Goal: Contribute content: Contribute content

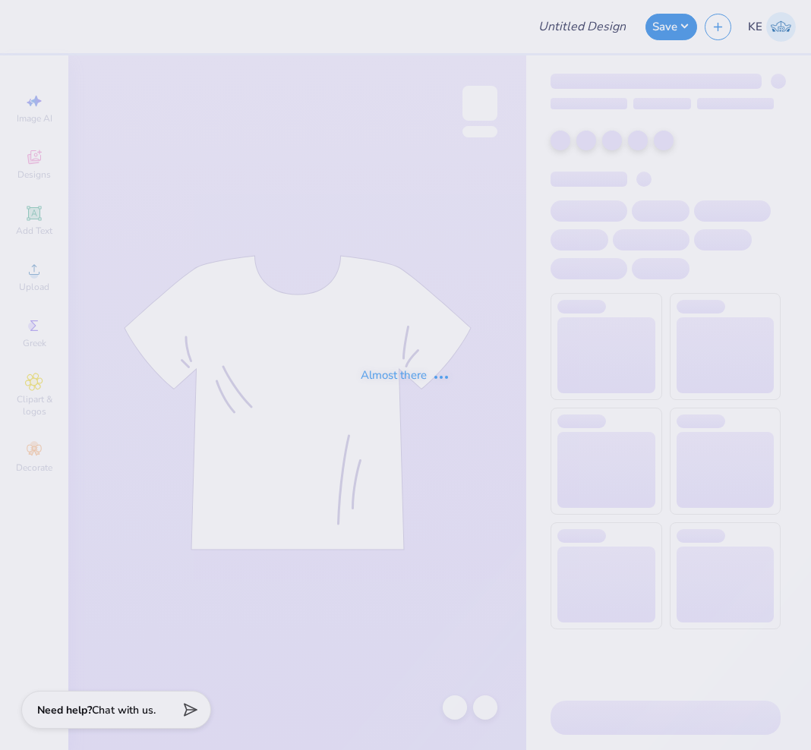
type input "Chi Psi Fall Rush"
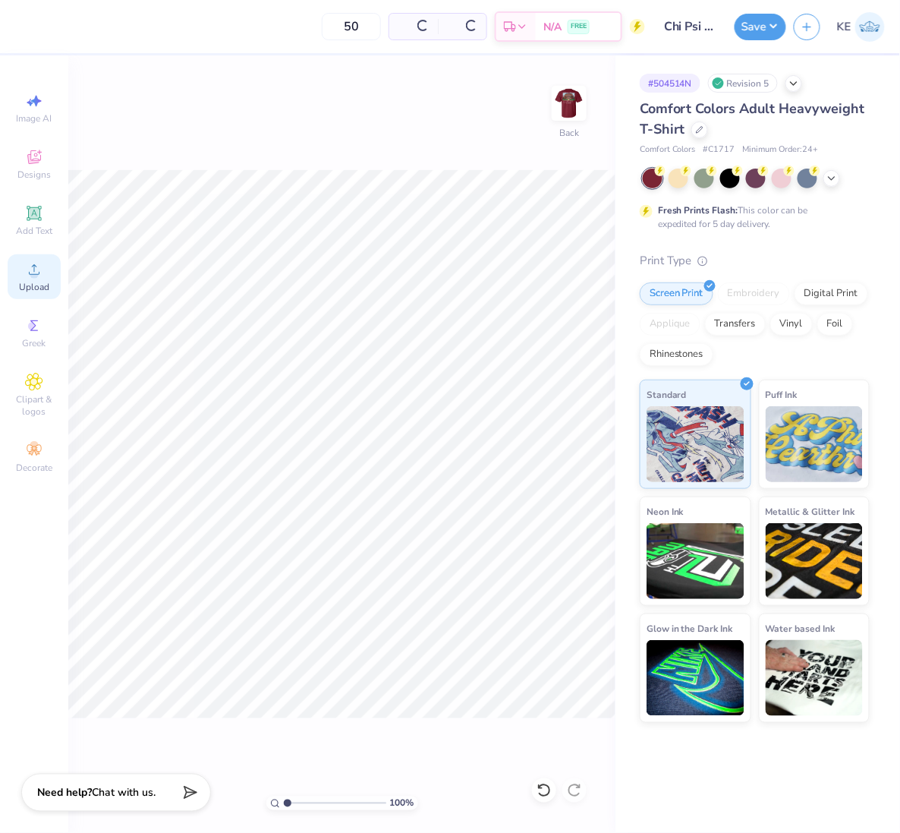
click at [27, 271] on icon at bounding box center [34, 269] width 18 height 18
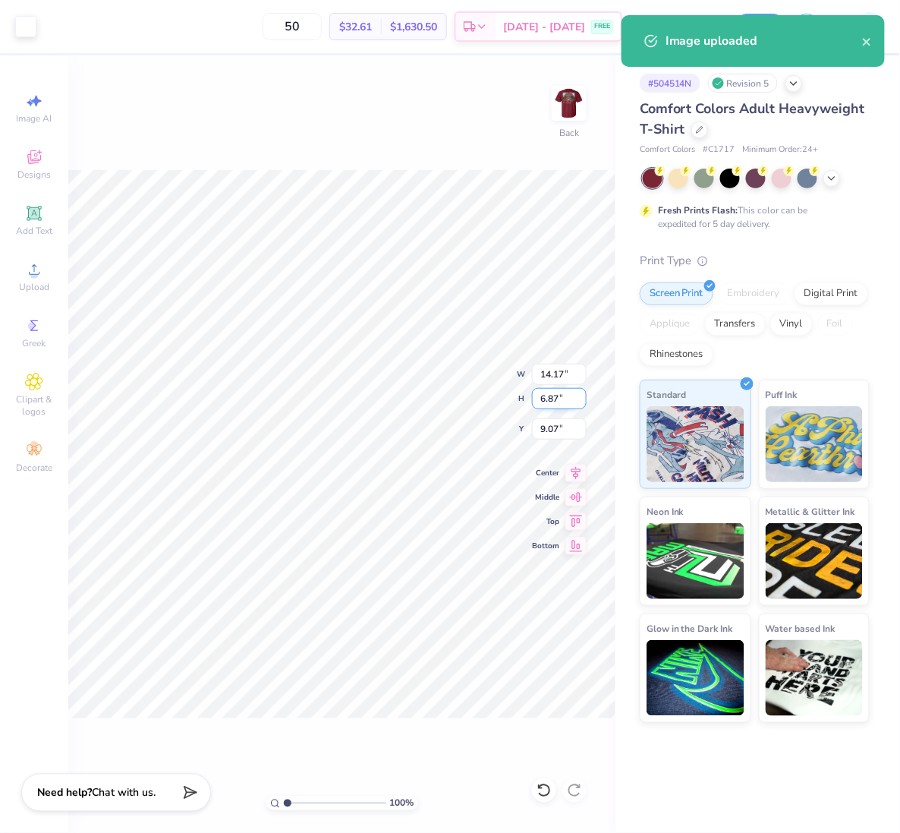
click at [544, 399] on input "6.87" at bounding box center [559, 398] width 55 height 21
click at [551, 370] on input "14.17" at bounding box center [559, 374] width 55 height 21
type input "3.50"
type input "1.70"
type input "3.00"
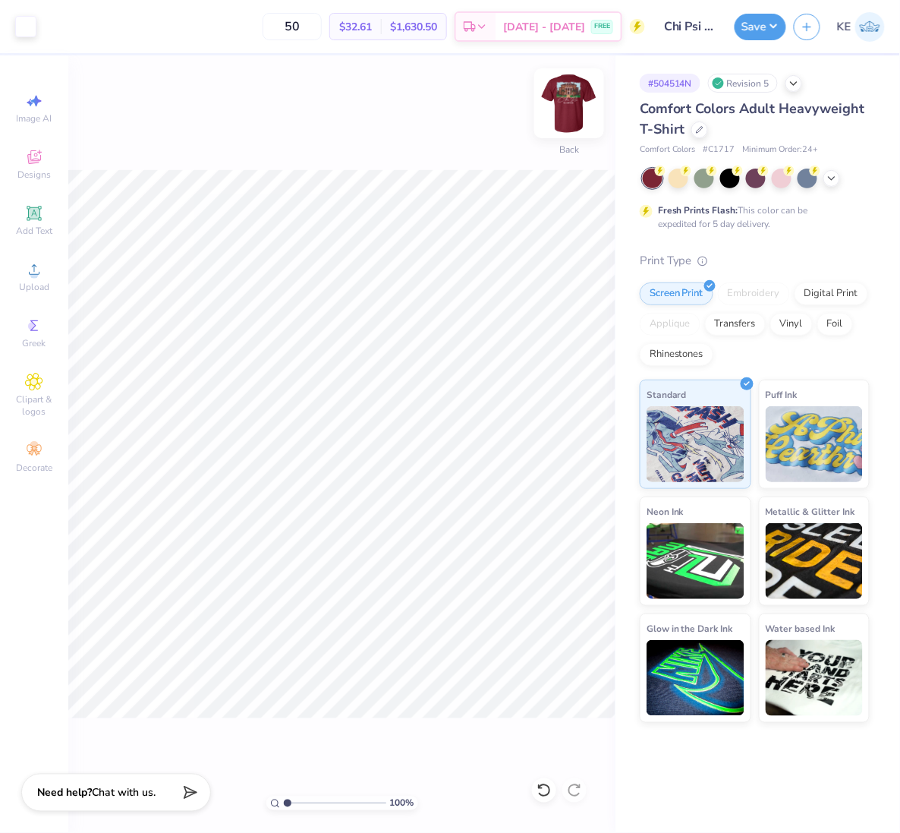
click at [575, 95] on img at bounding box center [569, 103] width 61 height 61
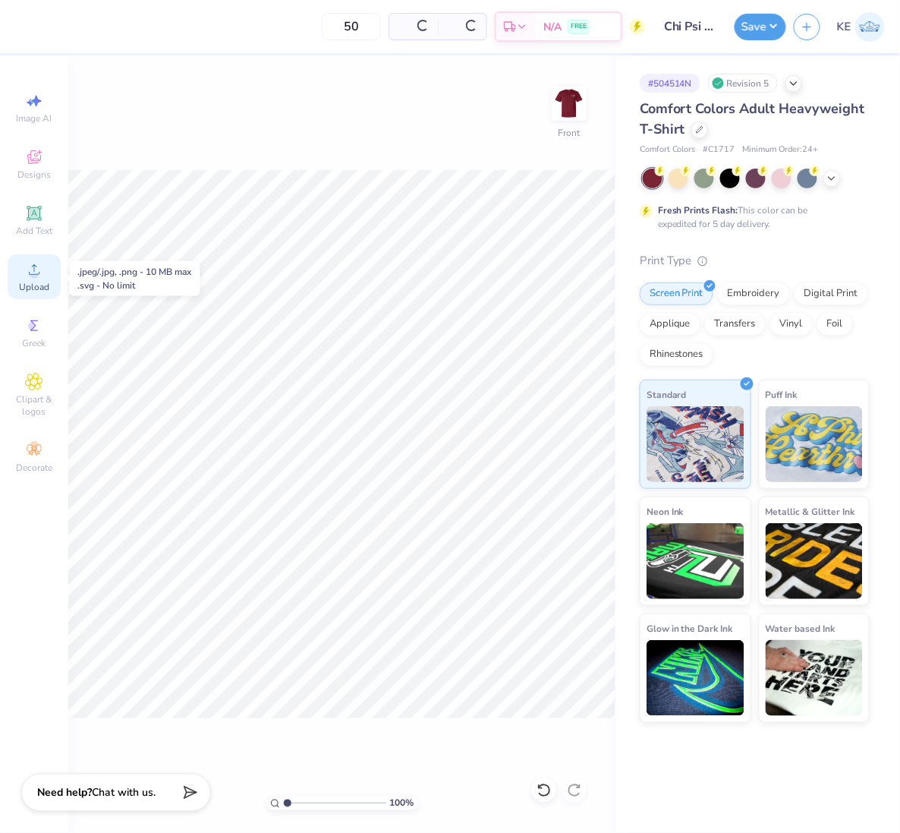
click at [35, 282] on span "Upload" at bounding box center [34, 287] width 30 height 12
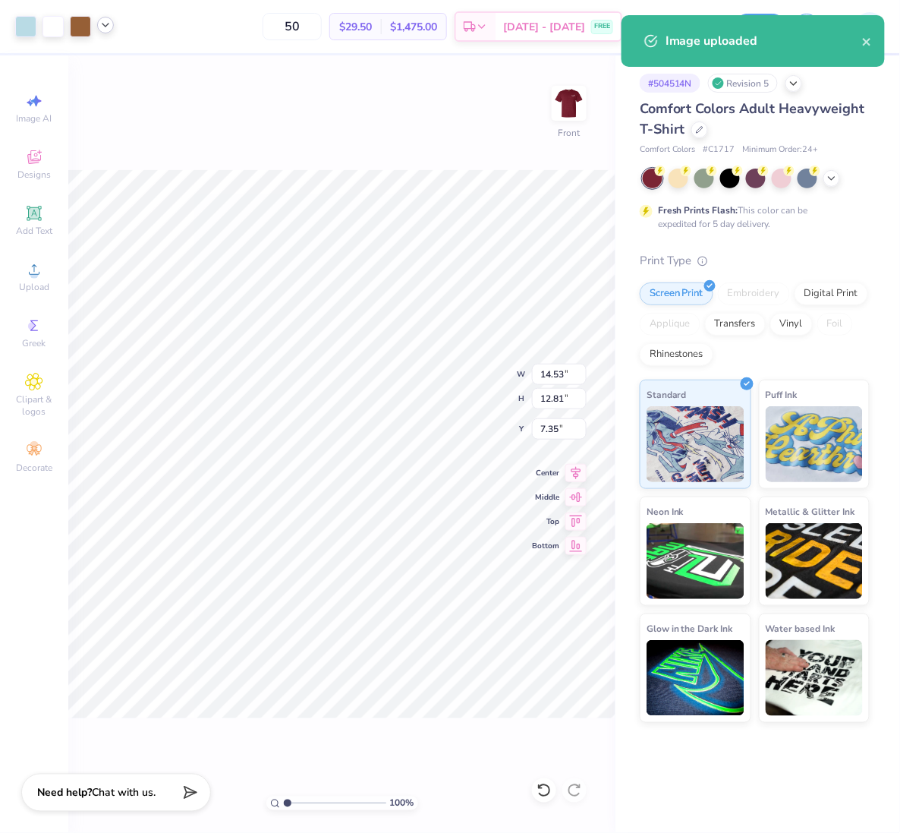
click at [106, 27] on icon at bounding box center [105, 25] width 12 height 12
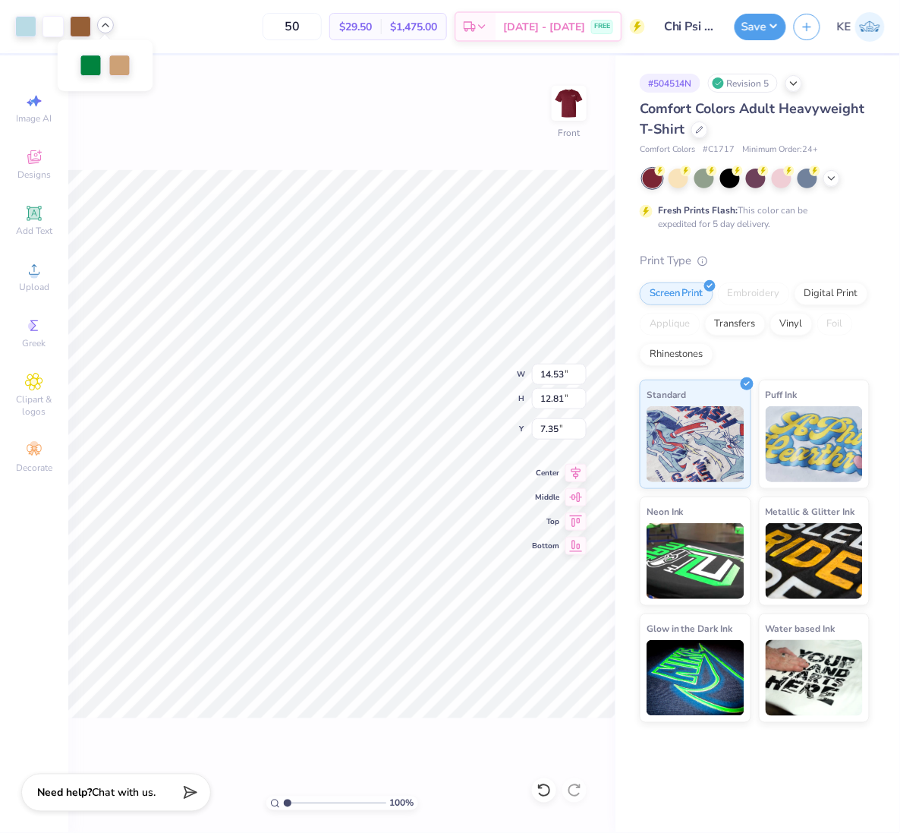
click at [106, 27] on icon at bounding box center [105, 25] width 12 height 12
click at [549, 369] on input "14.53" at bounding box center [559, 374] width 55 height 21
type input "12.5"
type input "3"
click at [543, 427] on input "3" at bounding box center [559, 428] width 55 height 21
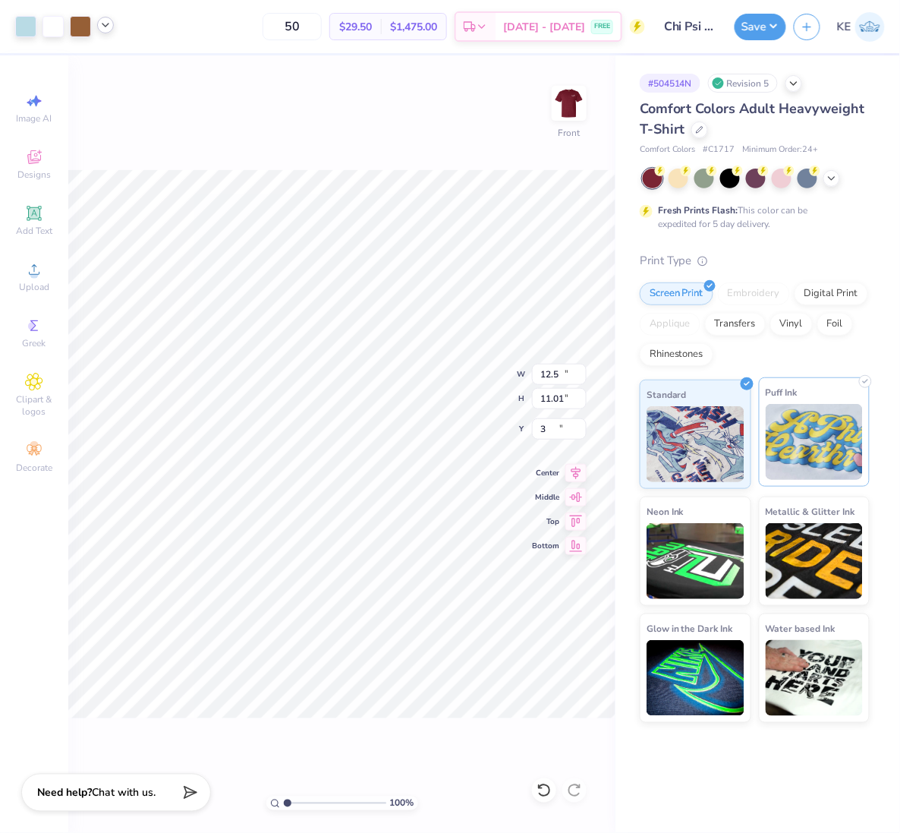
type input "12.50"
type input "11.01"
type input "3.00"
click at [772, 29] on button "Save" at bounding box center [761, 24] width 52 height 27
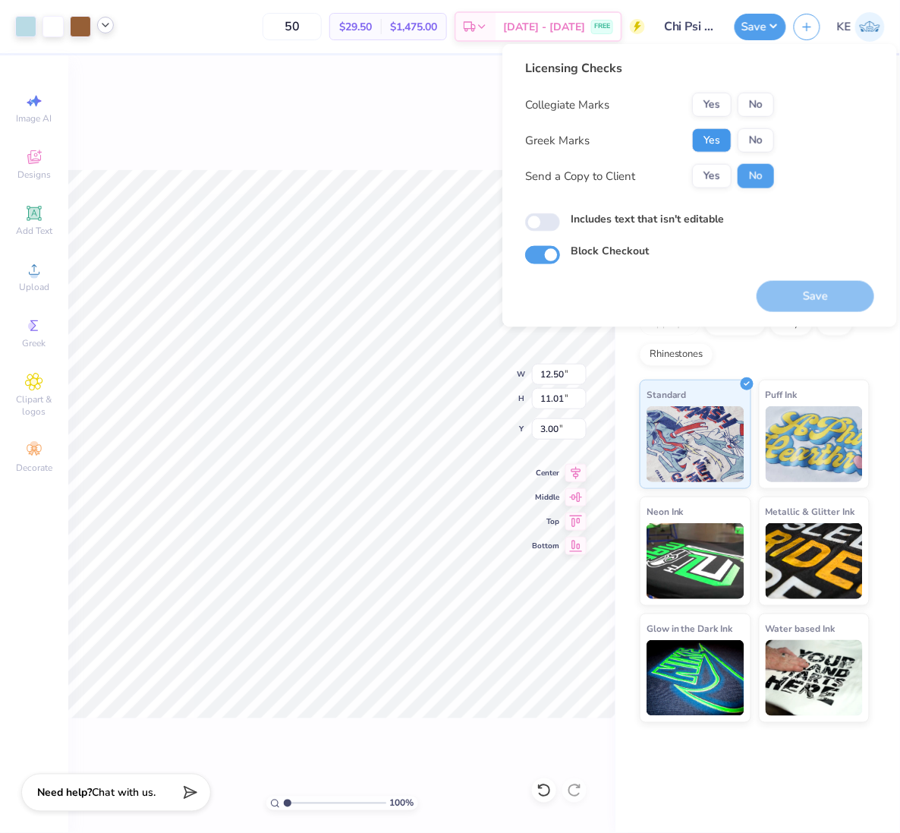
click at [717, 134] on button "Yes" at bounding box center [711, 140] width 39 height 24
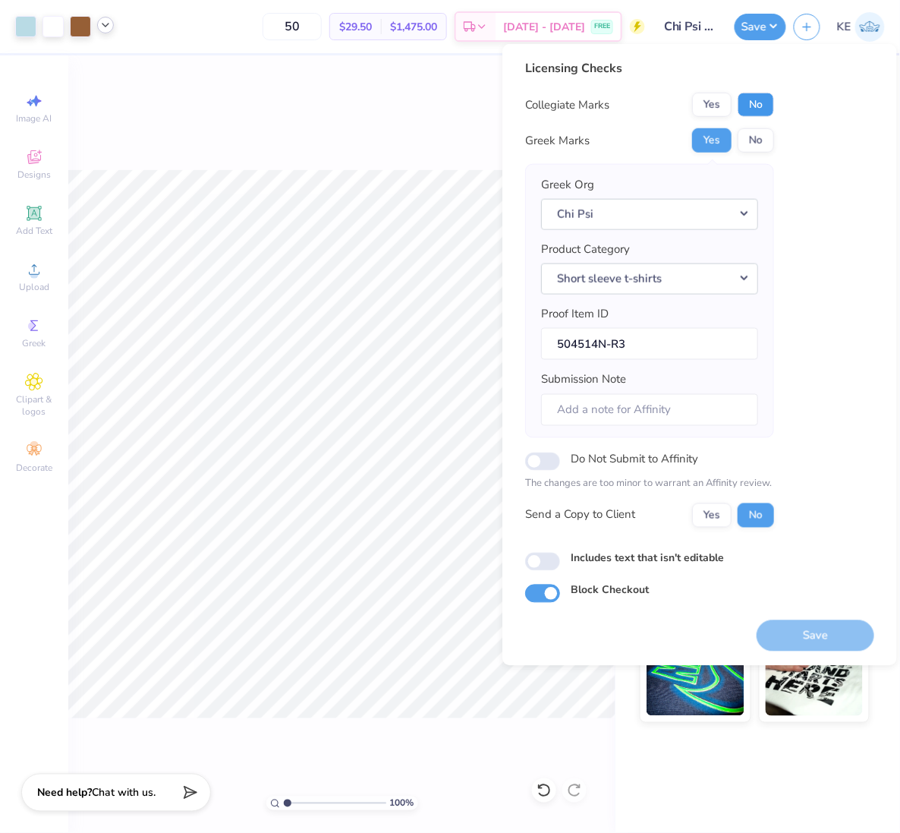
click at [755, 106] on button "No" at bounding box center [756, 105] width 36 height 24
click at [810, 627] on button "Save" at bounding box center [816, 634] width 118 height 31
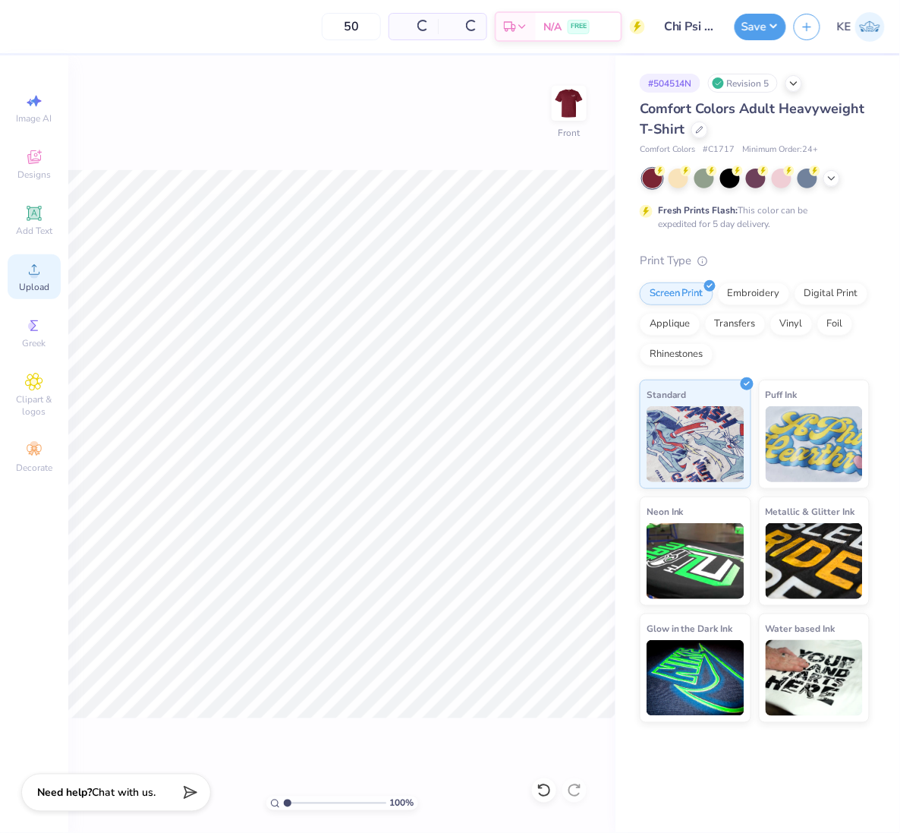
click at [39, 281] on div "Upload" at bounding box center [34, 276] width 53 height 45
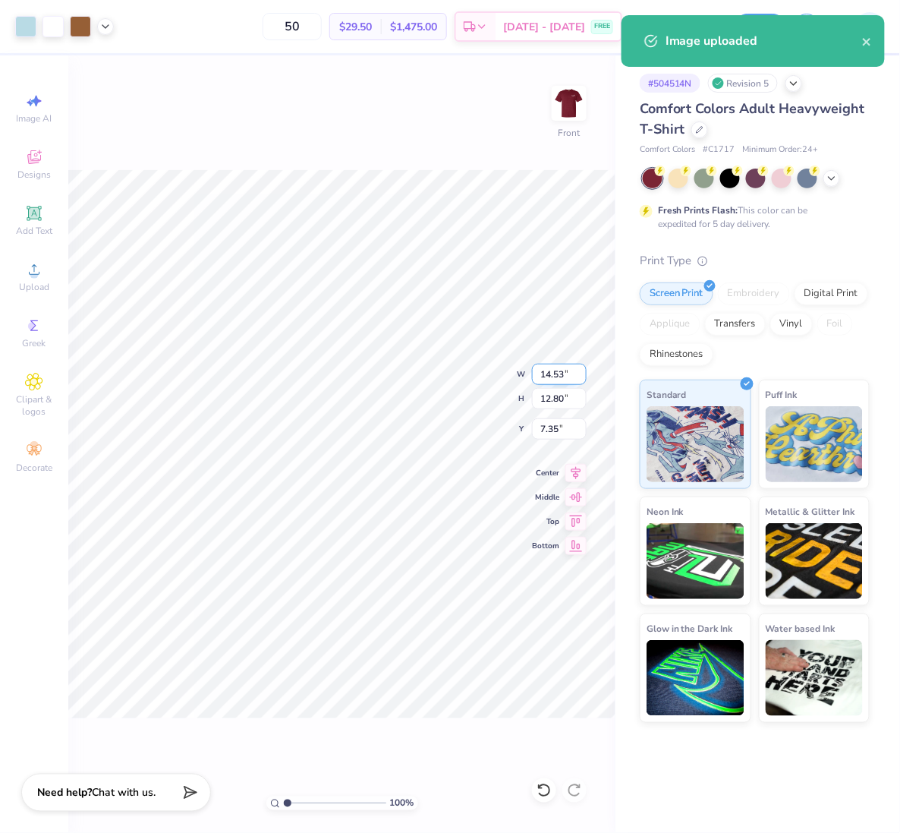
click at [541, 376] on input "14.53" at bounding box center [559, 374] width 55 height 21
click at [550, 426] on input "7.35" at bounding box center [559, 428] width 55 height 21
click at [550, 429] on input "7.35" at bounding box center [559, 428] width 55 height 21
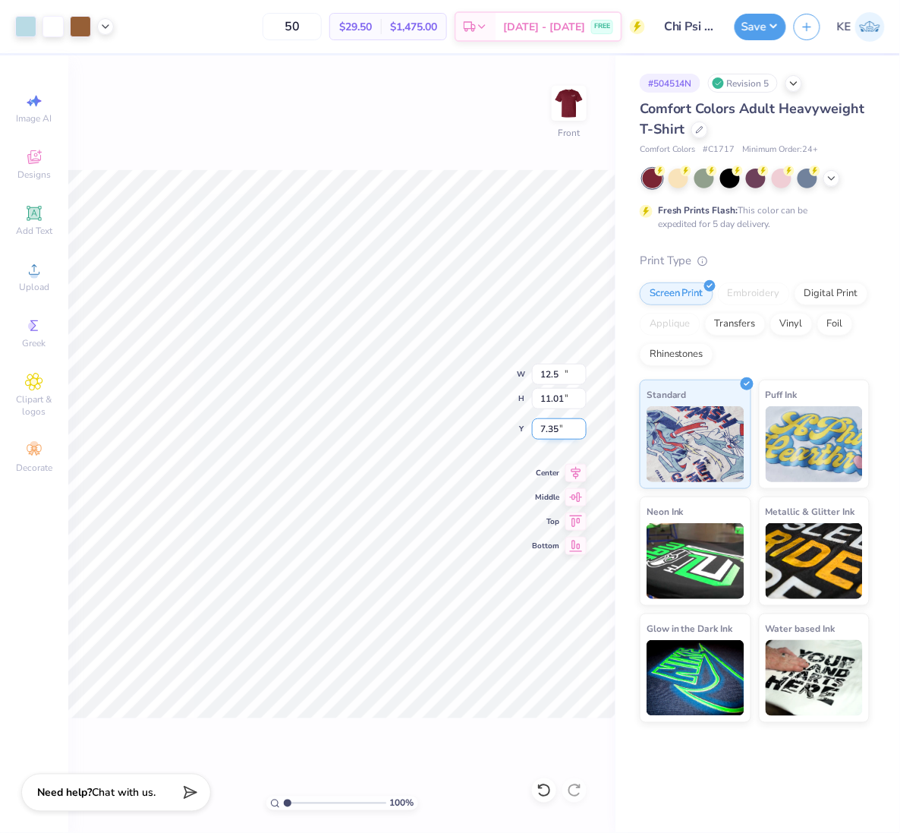
type input "12.50"
type input "11.01"
type input "3.00"
click at [778, 24] on button "Save" at bounding box center [761, 24] width 52 height 27
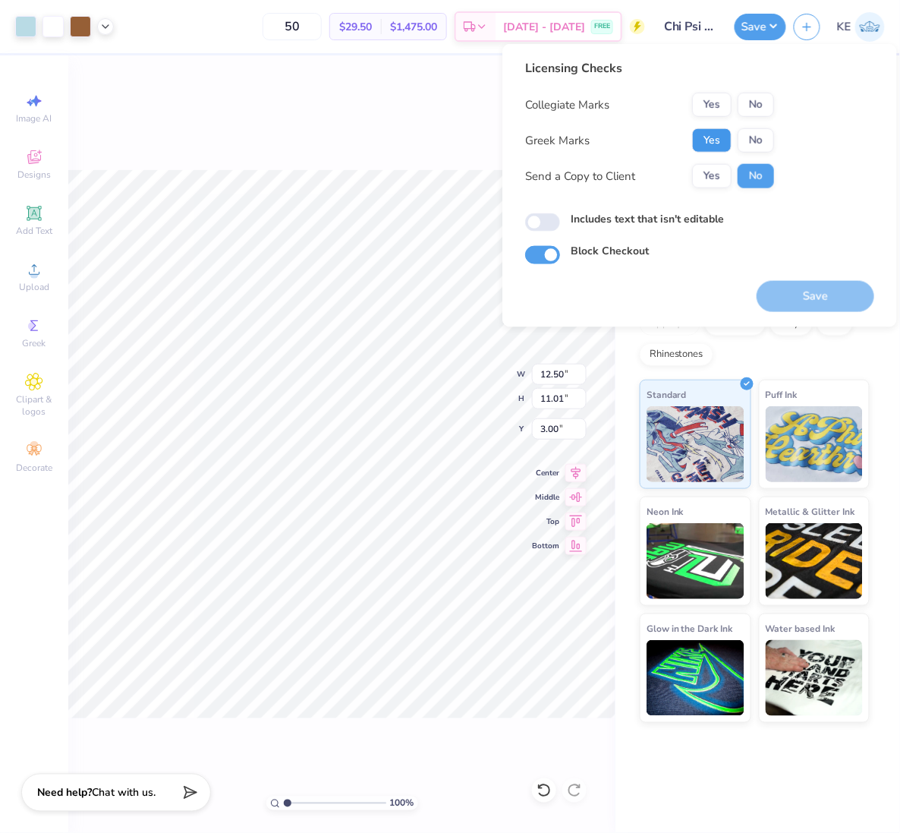
click at [711, 134] on button "Yes" at bounding box center [711, 140] width 39 height 24
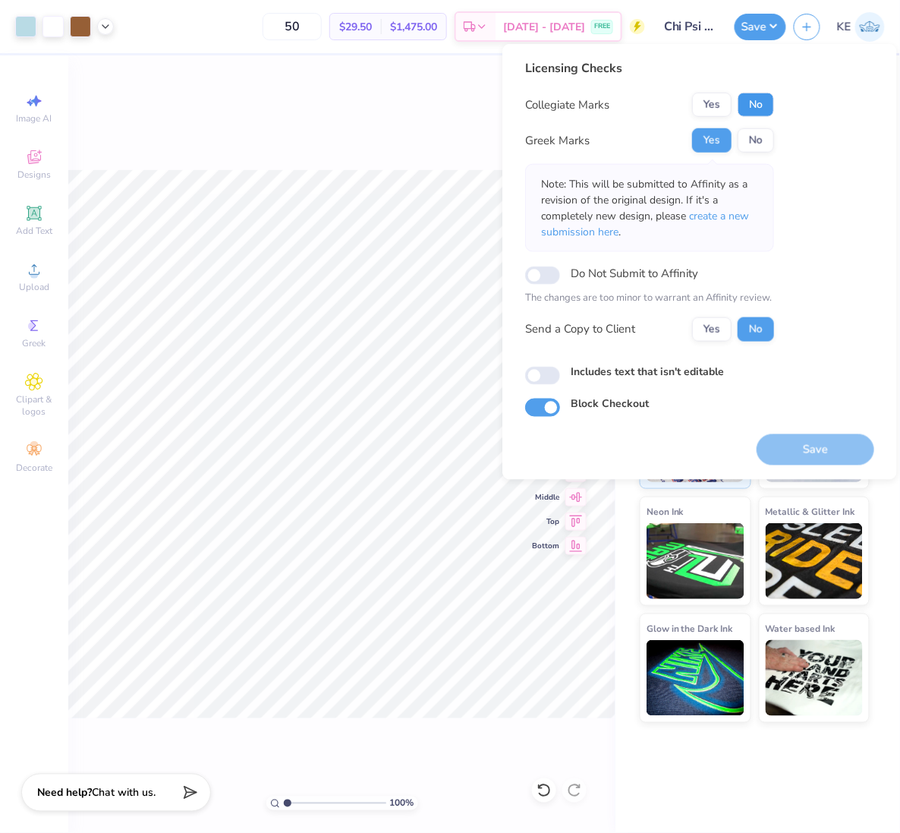
click at [768, 93] on button "No" at bounding box center [756, 105] width 36 height 24
click at [799, 444] on button "Save" at bounding box center [816, 448] width 118 height 31
